Goal: Information Seeking & Learning: Compare options

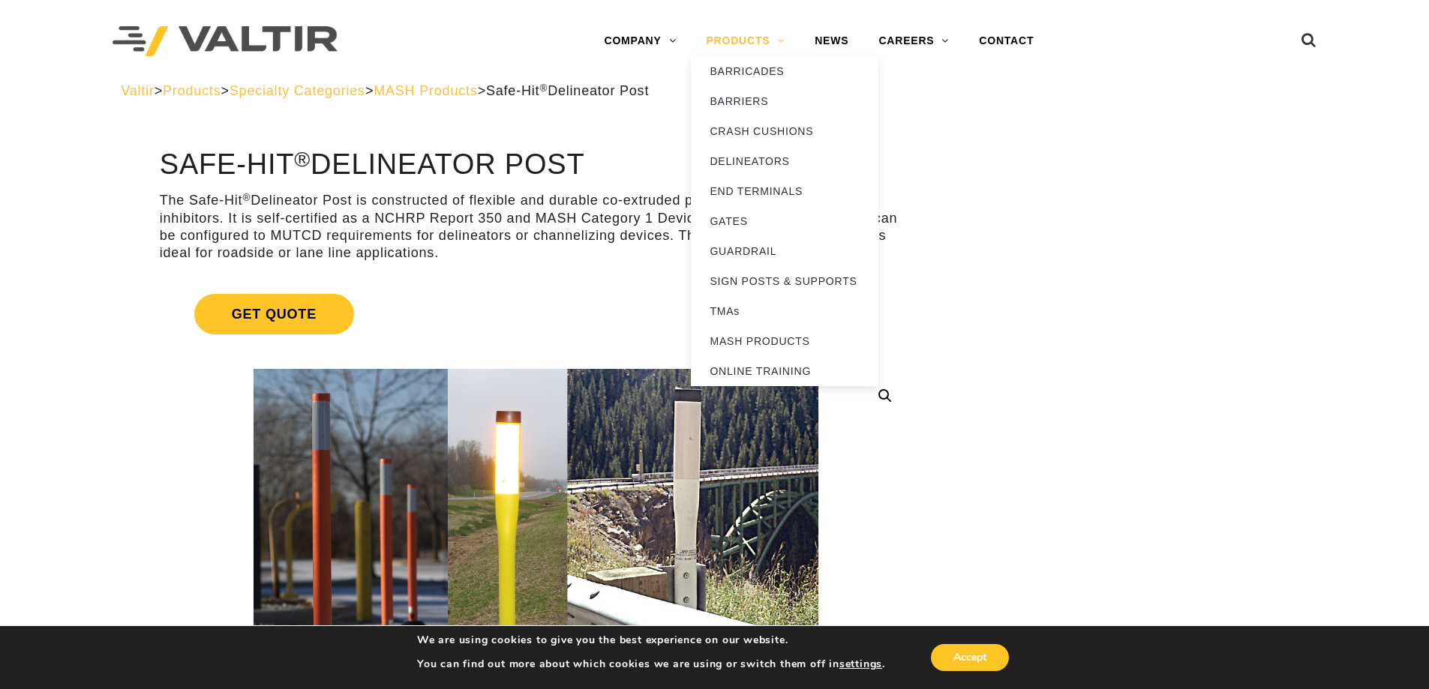
click at [748, 43] on link "PRODUCTS" at bounding box center [745, 41] width 109 height 30
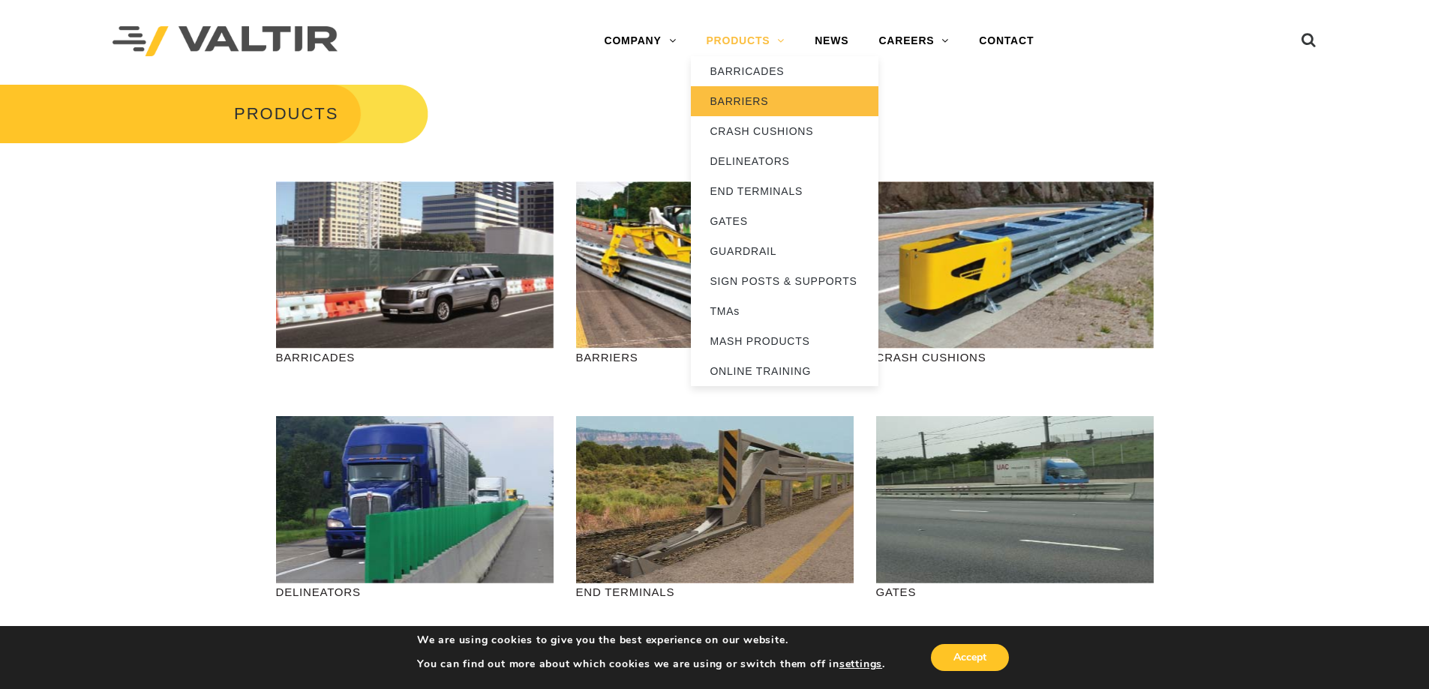
click at [740, 105] on link "BARRIERS" at bounding box center [785, 101] width 188 height 30
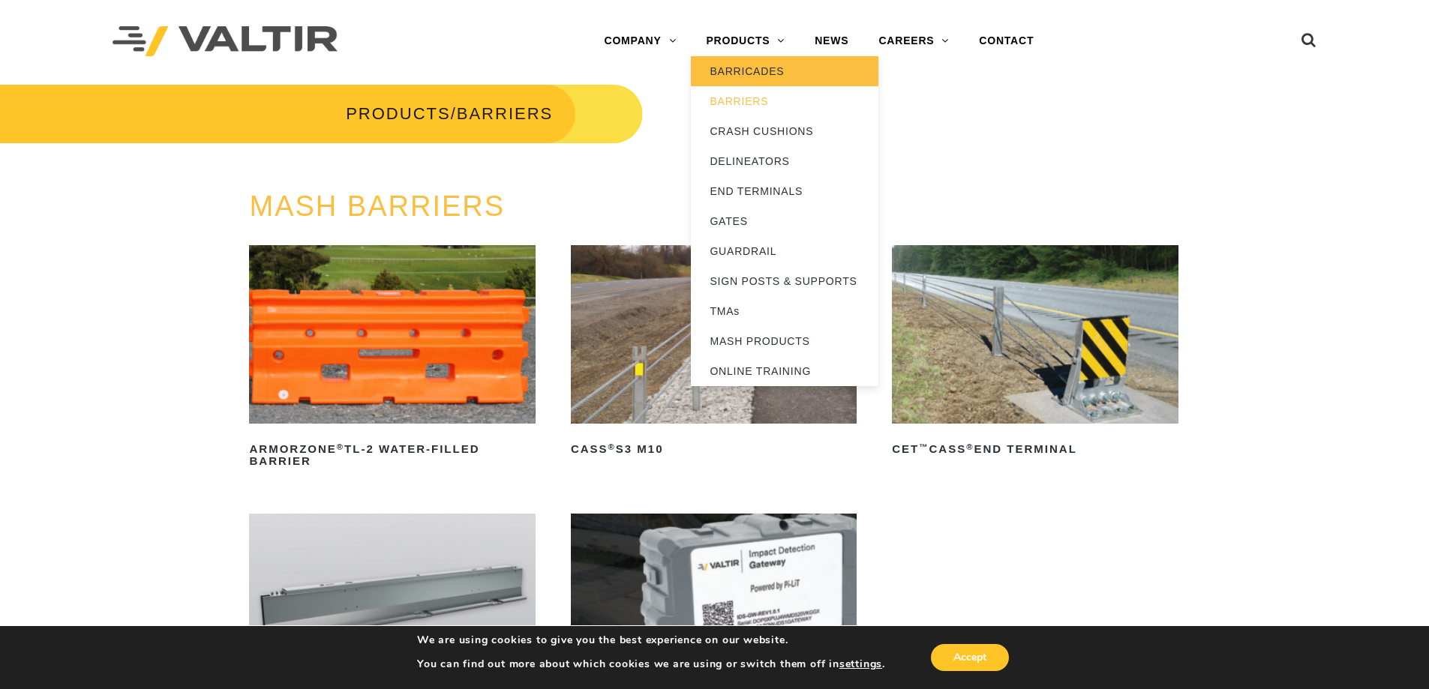
click at [747, 71] on link "BARRICADES" at bounding box center [785, 71] width 188 height 30
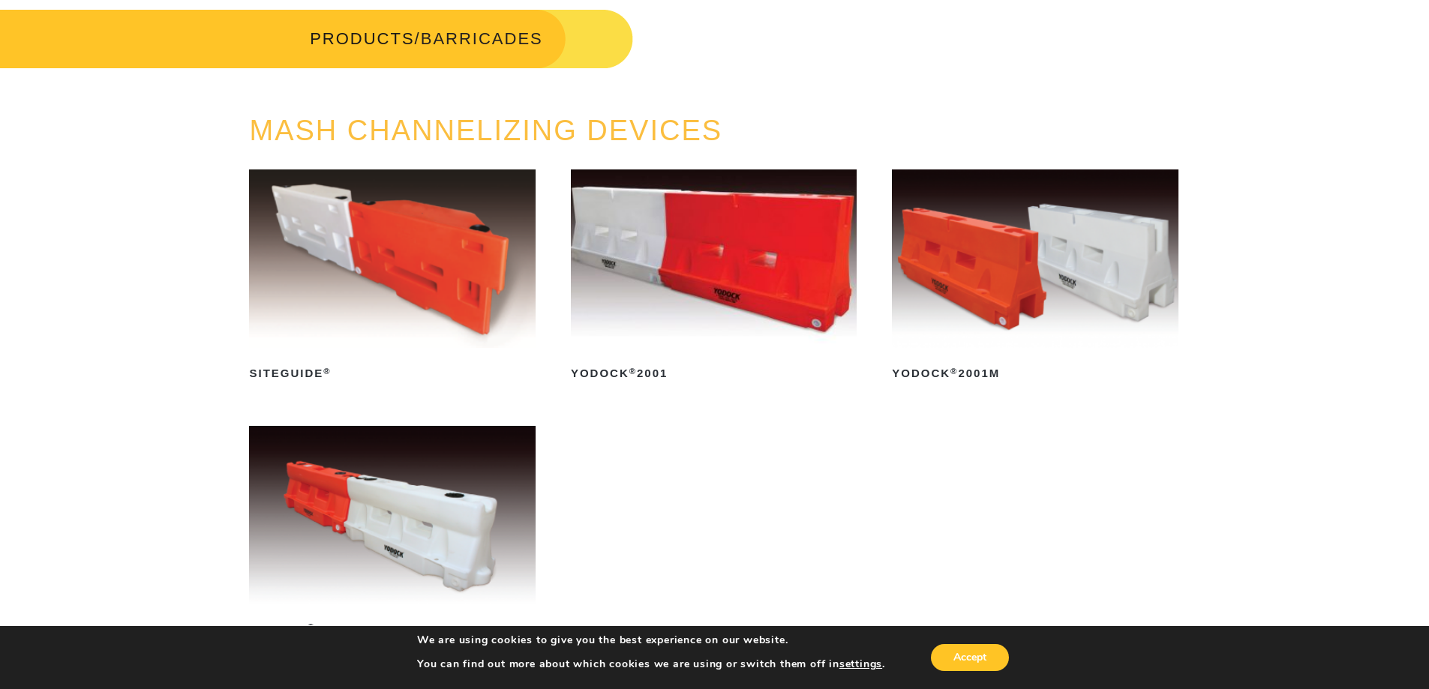
scroll to position [150, 0]
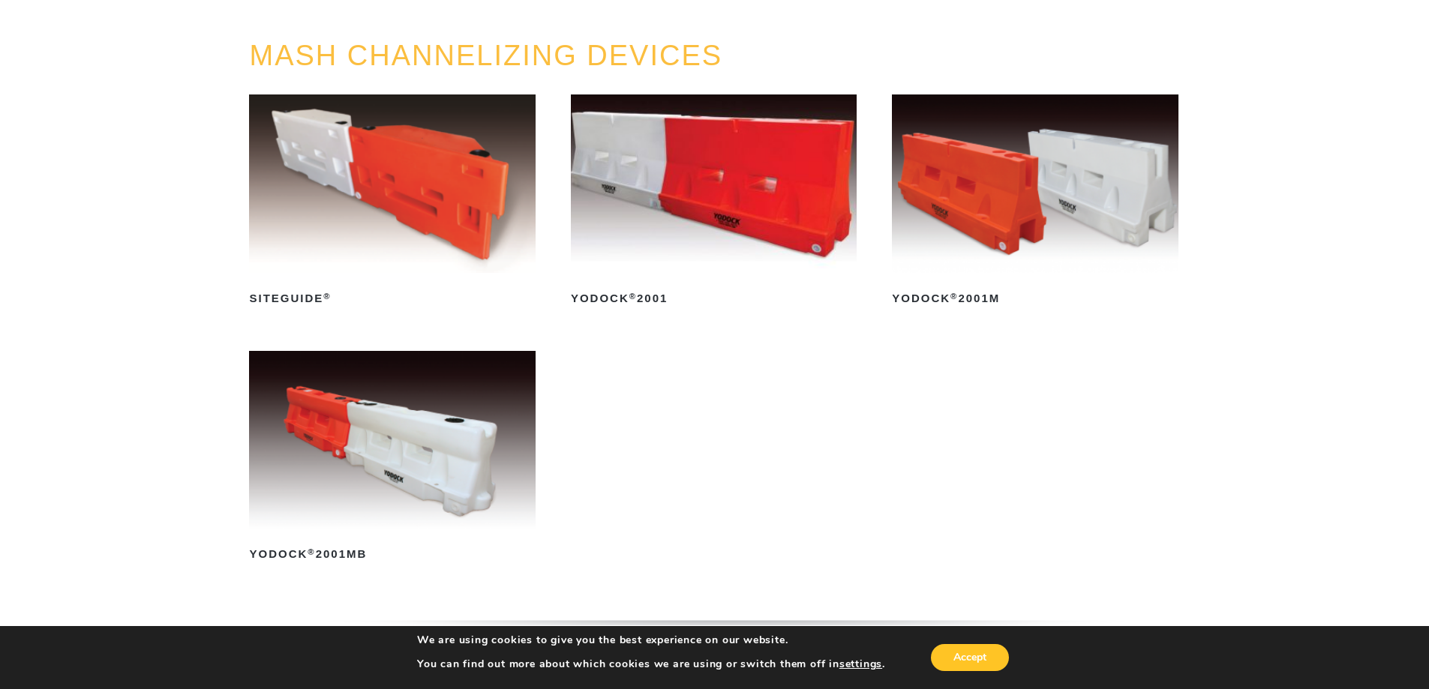
click at [479, 469] on img at bounding box center [392, 440] width 286 height 179
click at [992, 203] on img at bounding box center [1035, 184] width 286 height 179
click at [449, 458] on img at bounding box center [392, 440] width 286 height 179
